Goal: Transaction & Acquisition: Download file/media

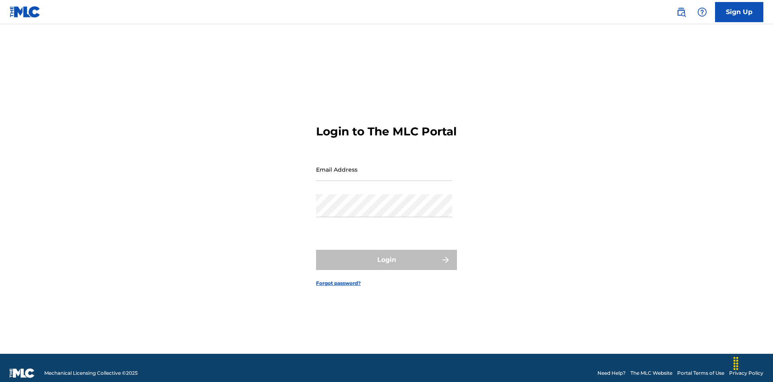
scroll to position [10, 0]
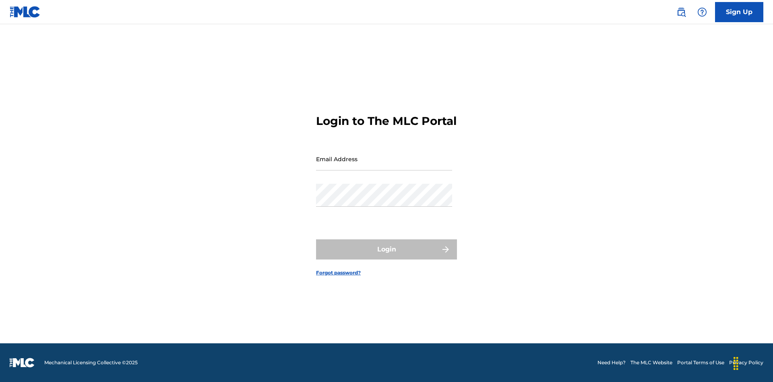
click at [384, 165] on input "Email Address" at bounding box center [384, 158] width 136 height 23
type input "[EMAIL_ADDRESS][DOMAIN_NAME]"
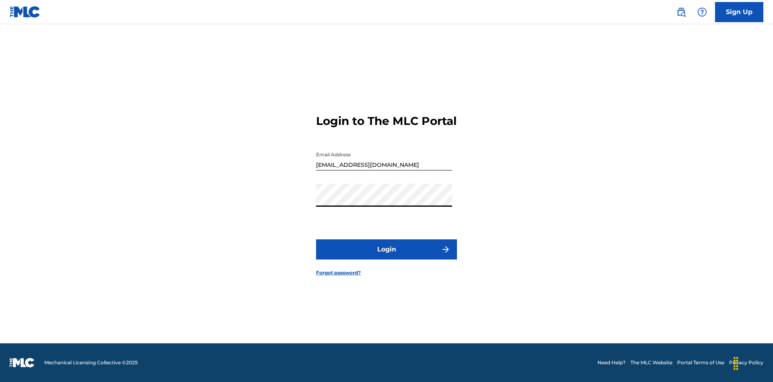
click at [386, 256] on button "Login" at bounding box center [386, 249] width 141 height 20
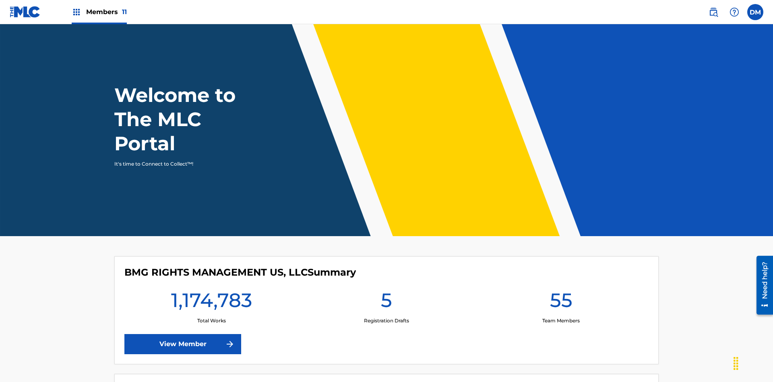
scroll to position [35, 0]
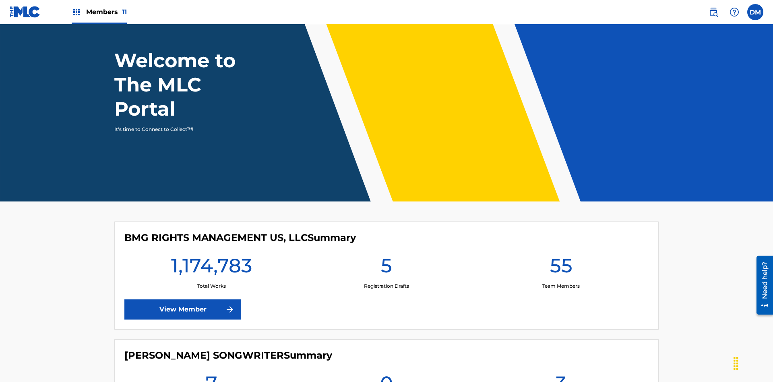
click at [99, 12] on span "Members 11" at bounding box center [106, 11] width 41 height 9
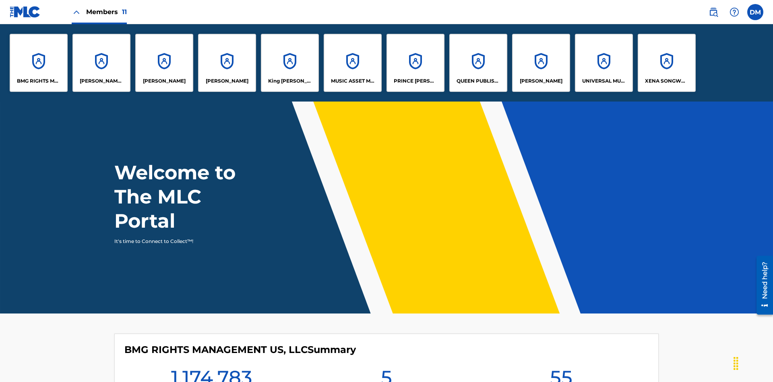
click at [603, 81] on p "UNIVERSAL MUSIC PUB GROUP" at bounding box center [604, 80] width 44 height 7
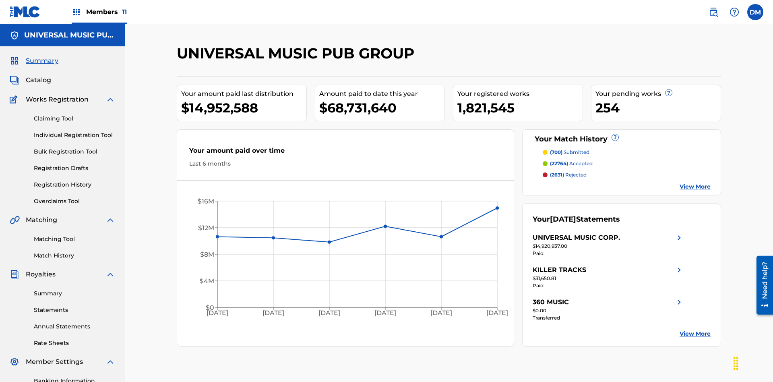
click at [74, 338] on link "Rate Sheets" at bounding box center [74, 342] width 81 height 8
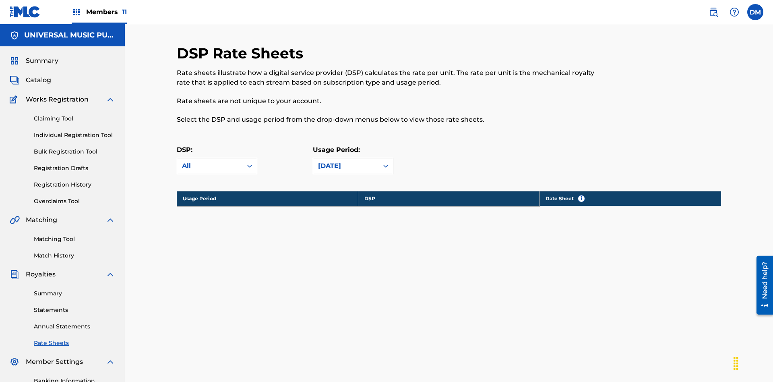
scroll to position [109, 0]
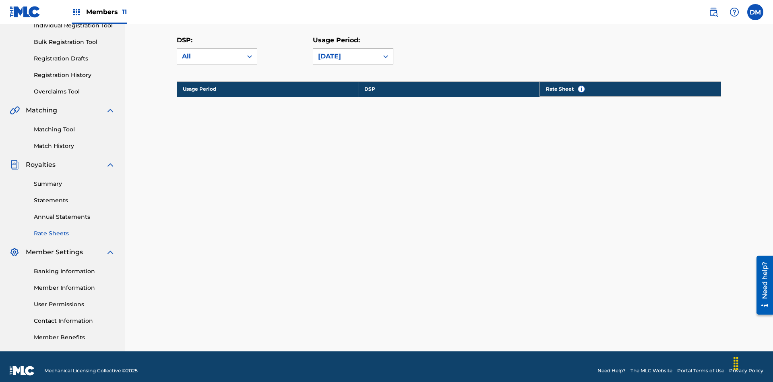
click at [353, 56] on div "March 2025" at bounding box center [346, 57] width 56 height 10
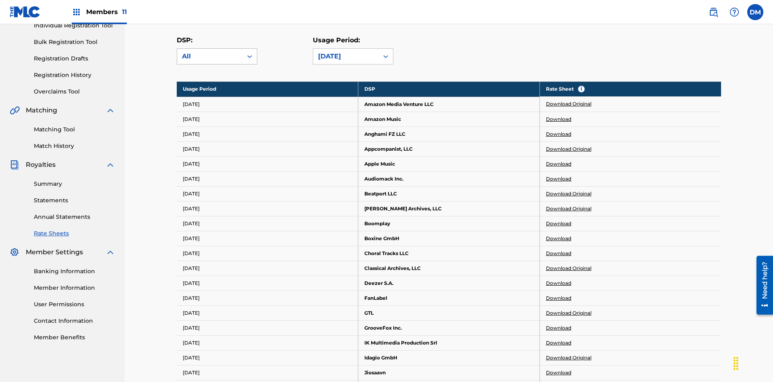
click at [217, 56] on div "All" at bounding box center [210, 57] width 56 height 10
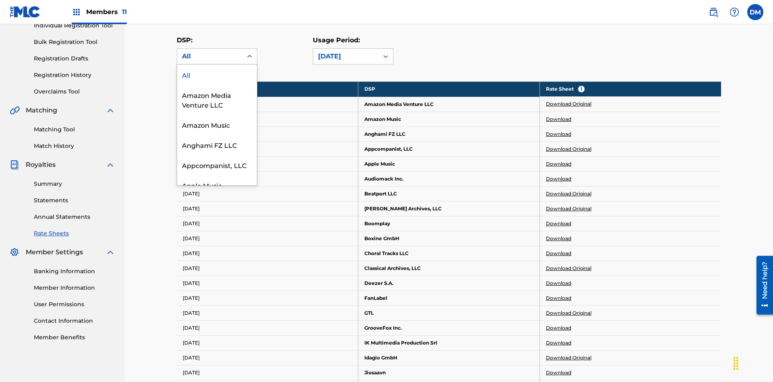
click at [217, 235] on div "Beatport LLC" at bounding box center [217, 225] width 80 height 20
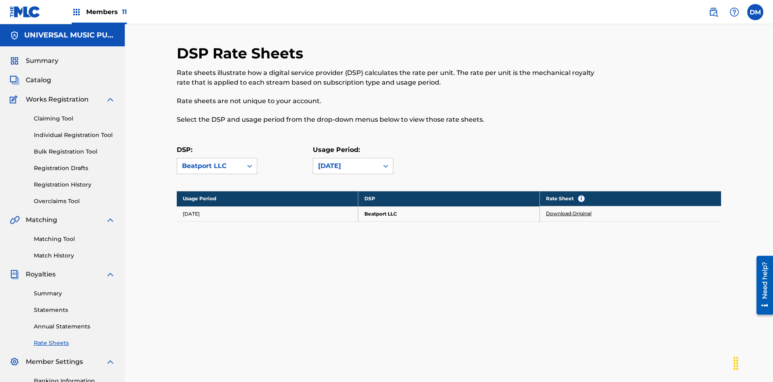
scroll to position [118, 0]
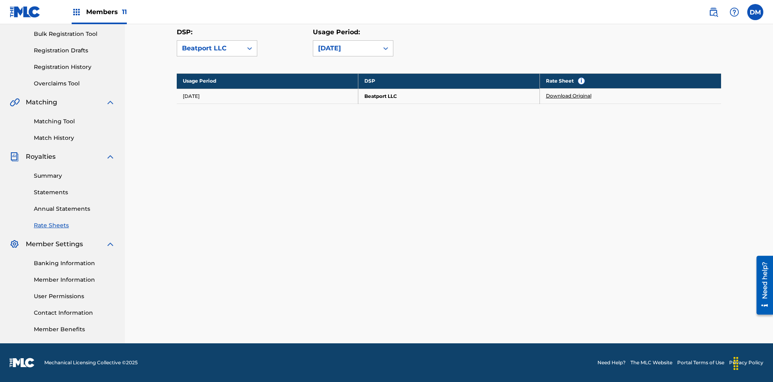
click at [569, 96] on link "Download Original" at bounding box center [568, 95] width 45 height 7
